Goal: Task Accomplishment & Management: Use online tool/utility

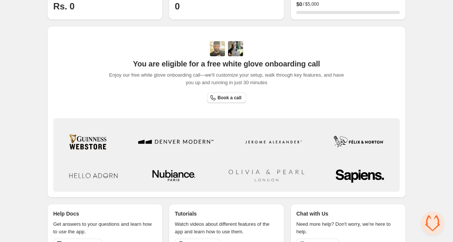
scroll to position [216, 0]
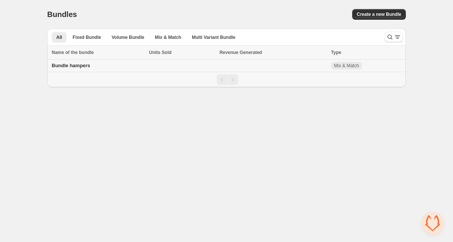
click at [108, 66] on td "Bundle hampers" at bounding box center [97, 66] width 100 height 12
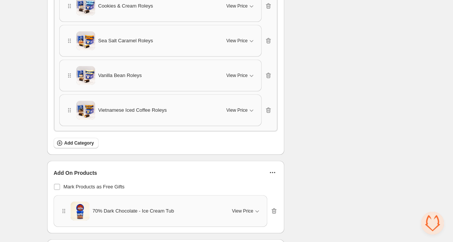
scroll to position [757, 0]
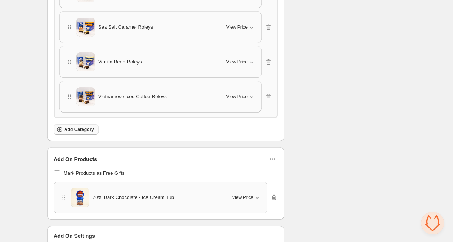
click at [73, 127] on span "Add Category" at bounding box center [79, 129] width 30 height 6
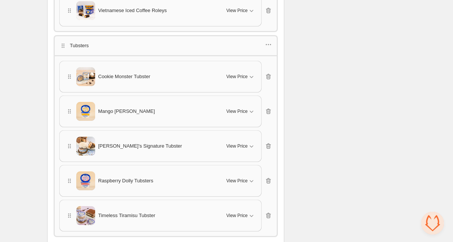
scroll to position [970, 0]
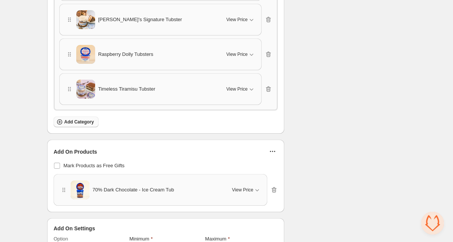
click at [89, 119] on span "Add Category" at bounding box center [79, 122] width 30 height 6
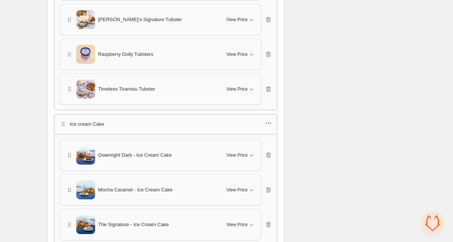
click at [268, 119] on icon "button" at bounding box center [269, 123] width 8 height 8
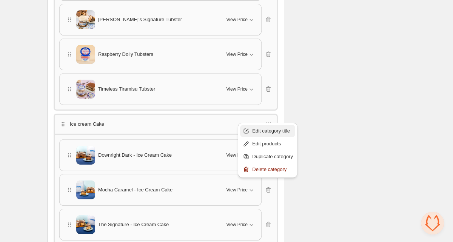
click at [261, 129] on span "Edit category title" at bounding box center [272, 131] width 41 height 8
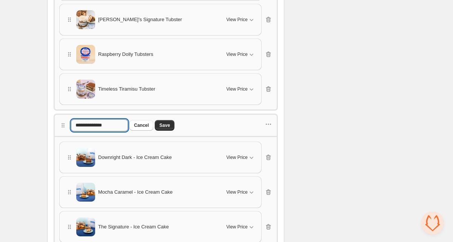
click at [86, 120] on input "**********" at bounding box center [99, 125] width 57 height 12
type input "**********"
click at [170, 122] on span "Save" at bounding box center [164, 125] width 11 height 6
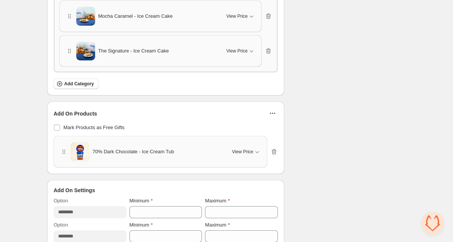
scroll to position [1183, 0]
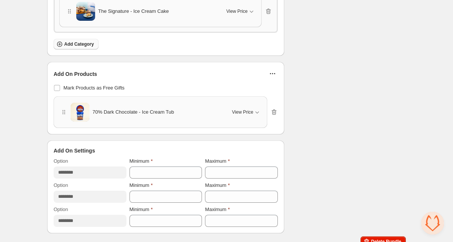
click at [75, 41] on span "Add Category" at bounding box center [79, 44] width 30 height 6
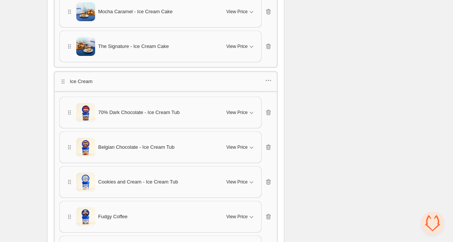
scroll to position [1146, 0]
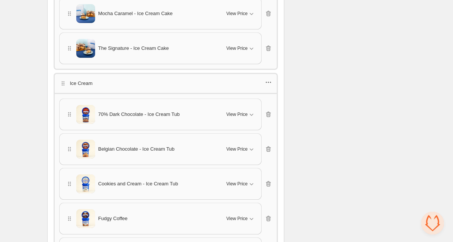
click at [269, 82] on icon "button" at bounding box center [268, 82] width 1 height 1
click at [267, 88] on span "Edit category title" at bounding box center [272, 89] width 41 height 8
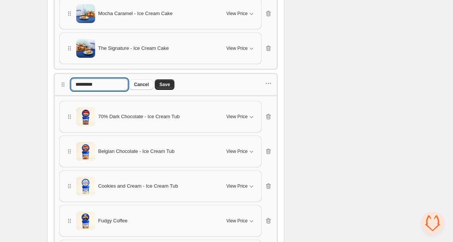
click at [115, 79] on input "*********" at bounding box center [99, 85] width 57 height 12
type input "**********"
click at [170, 82] on span "Save" at bounding box center [164, 85] width 11 height 6
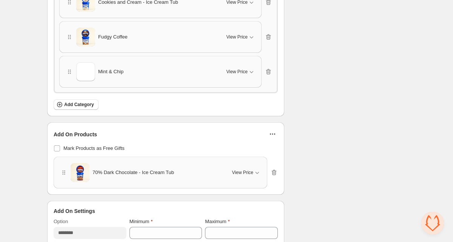
scroll to position [1330, 0]
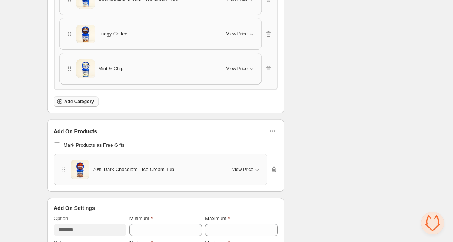
click at [65, 99] on span "Add Category" at bounding box center [79, 102] width 30 height 6
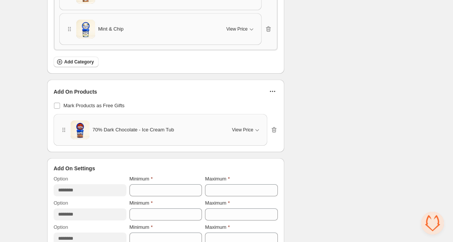
scroll to position [1386, 0]
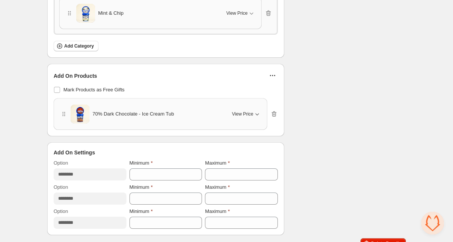
click at [235, 111] on span "View Price" at bounding box center [242, 114] width 21 height 6
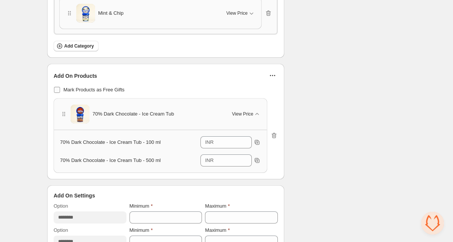
click at [58, 87] on span at bounding box center [57, 90] width 6 height 6
click at [243, 111] on span "View Price" at bounding box center [242, 114] width 21 height 6
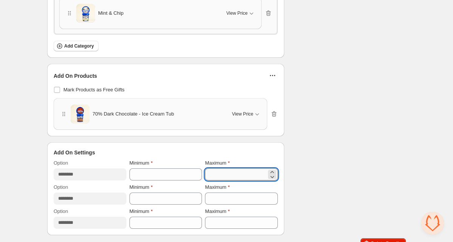
drag, startPoint x: 219, startPoint y: 163, endPoint x: 205, endPoint y: 163, distance: 13.6
click at [205, 168] on input "*" at bounding box center [236, 174] width 62 height 12
type input "*"
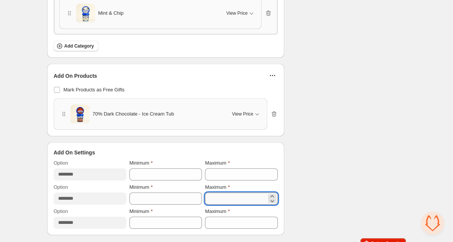
click at [228, 192] on input "*" at bounding box center [236, 198] width 62 height 12
type input "*"
click at [227, 217] on input "*" at bounding box center [236, 223] width 62 height 12
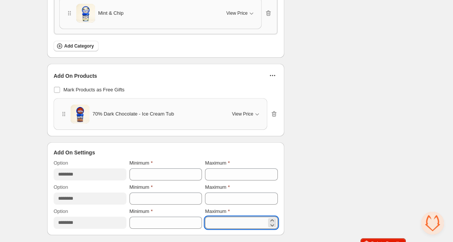
type input "*"
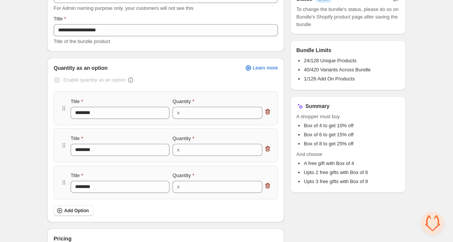
scroll to position [0, 0]
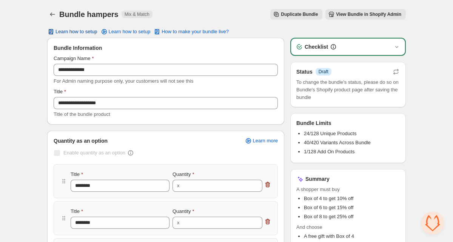
click at [63, 31] on span "Learn how to setup" at bounding box center [76, 32] width 42 height 6
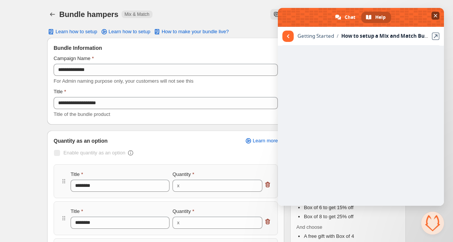
click at [434, 14] on span "Close chat" at bounding box center [436, 16] width 4 height 4
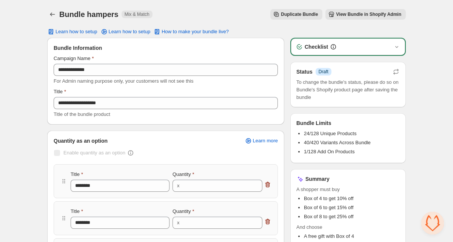
click at [368, 15] on span "View Bundle in Shopify Admin" at bounding box center [368, 14] width 65 height 6
click at [367, 11] on button "View Bundle in Shopify Admin" at bounding box center [365, 14] width 80 height 11
